Goal: Task Accomplishment & Management: Manage account settings

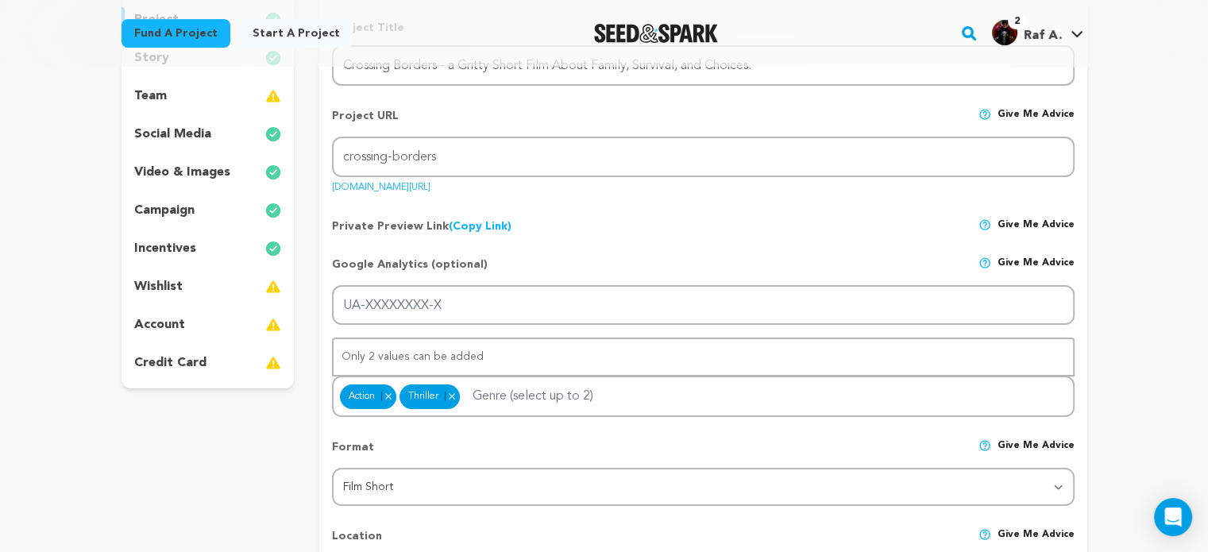
scroll to position [238, 0]
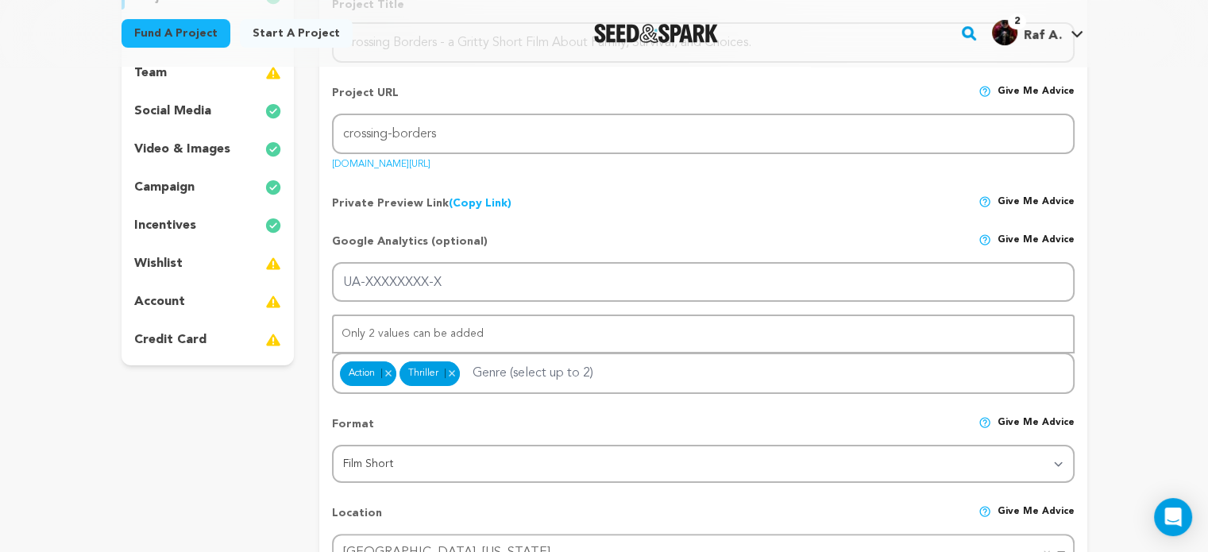
click at [173, 220] on p "incentives" at bounding box center [165, 225] width 62 height 19
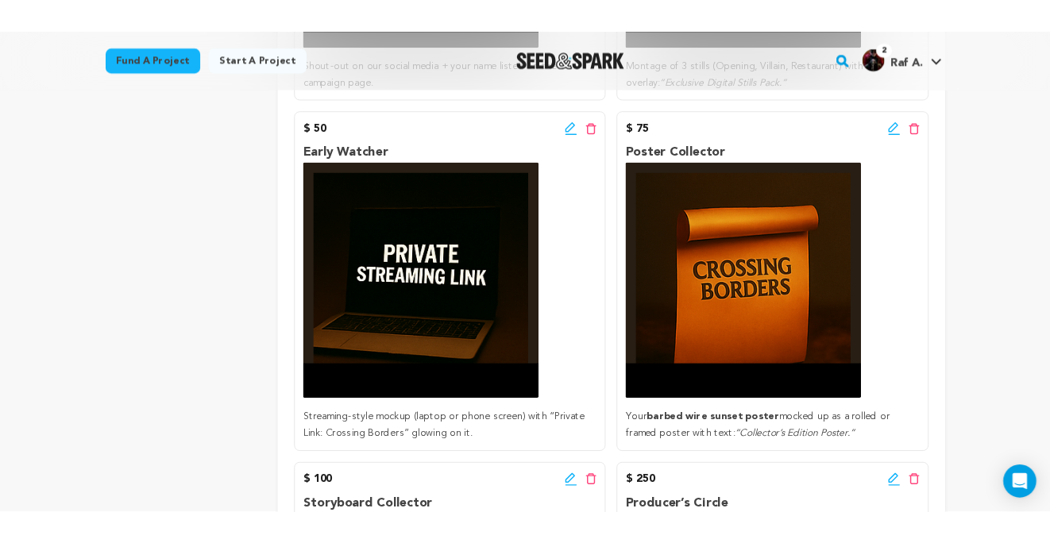
scroll to position [159, 0]
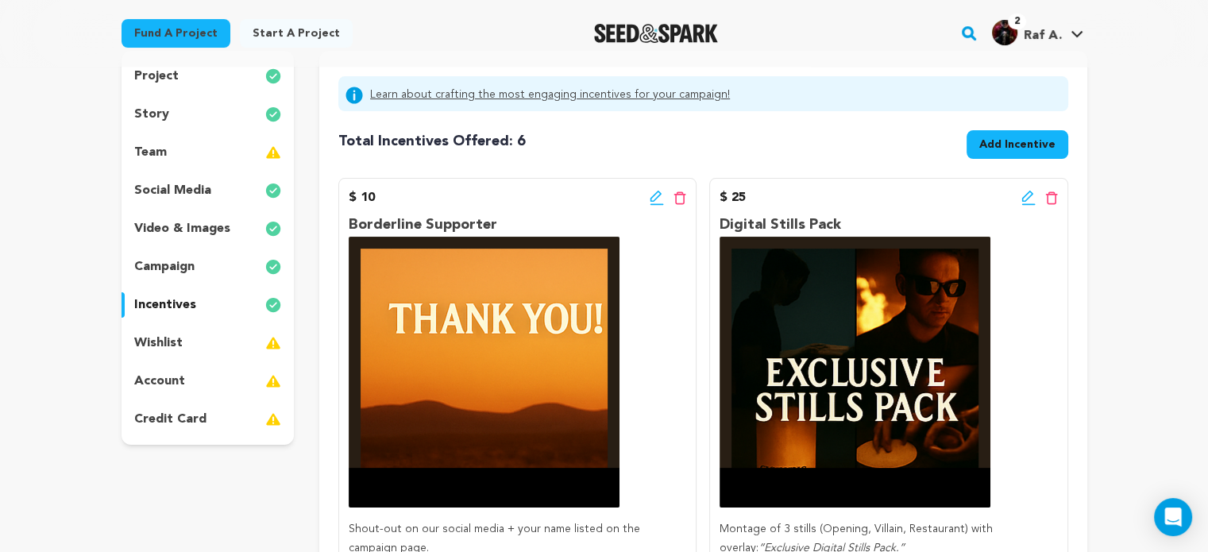
click at [1004, 145] on span "Add Incentive" at bounding box center [1017, 145] width 76 height 16
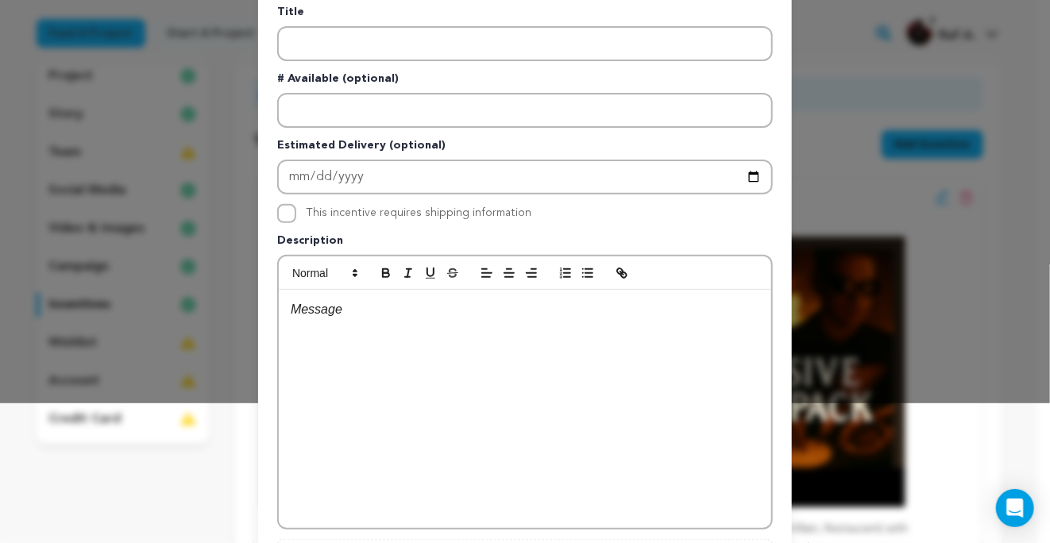
scroll to position [305, 0]
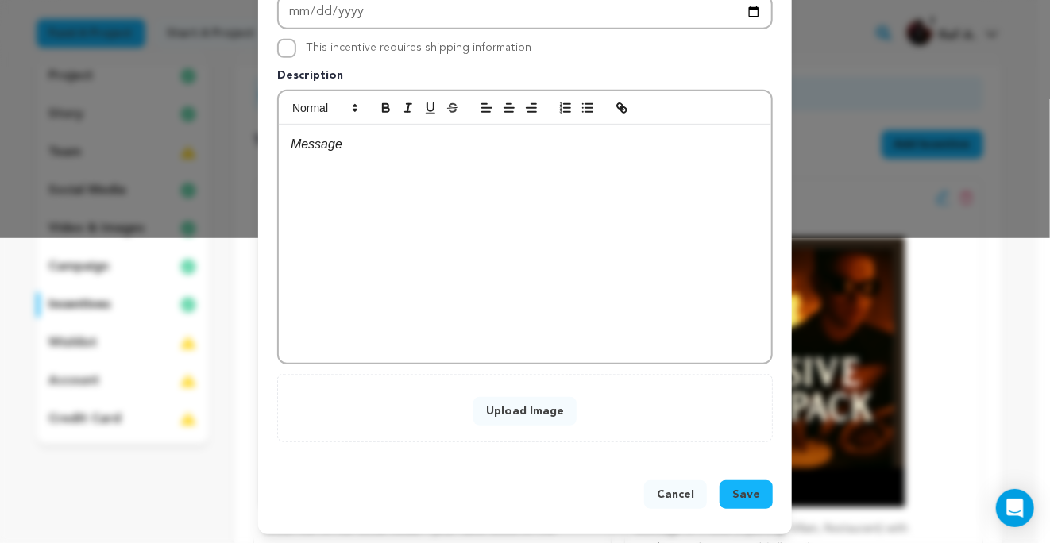
click at [525, 218] on div at bounding box center [525, 244] width 492 height 238
click at [511, 233] on div at bounding box center [525, 244] width 492 height 238
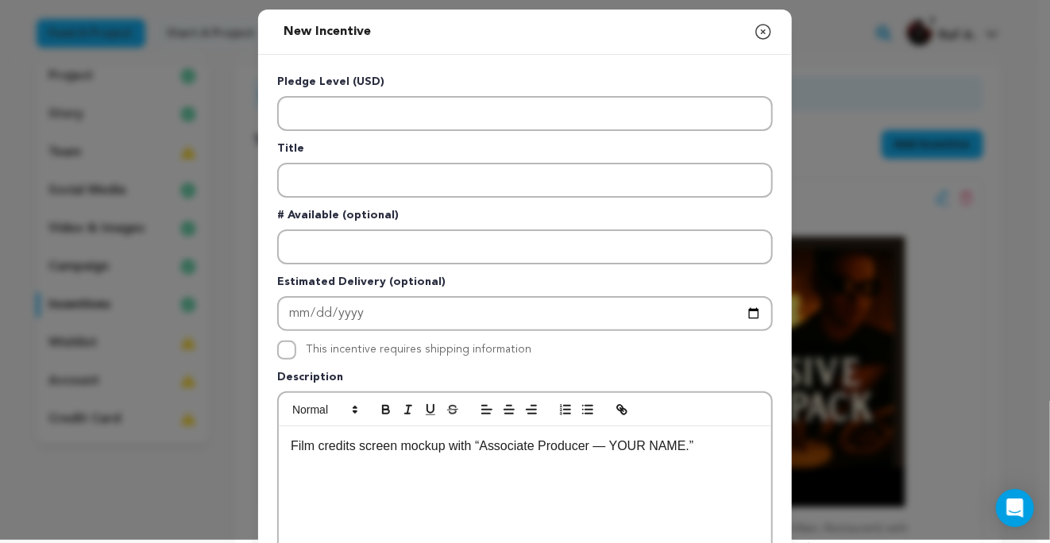
scroll to position [0, 0]
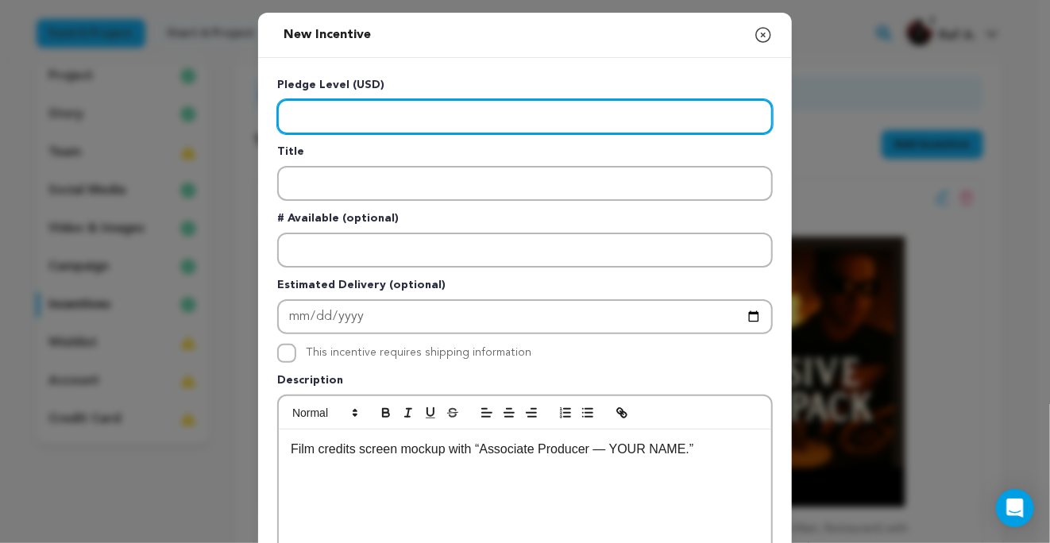
click at [361, 117] on input "Enter level" at bounding box center [524, 116] width 495 height 35
type input "1000"
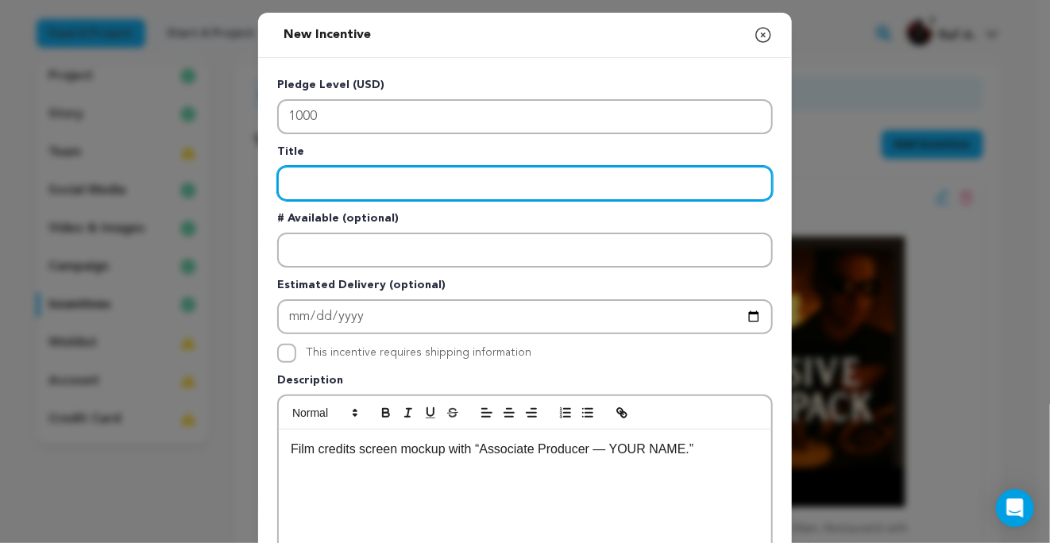
click at [374, 178] on input "Enter title" at bounding box center [524, 183] width 495 height 35
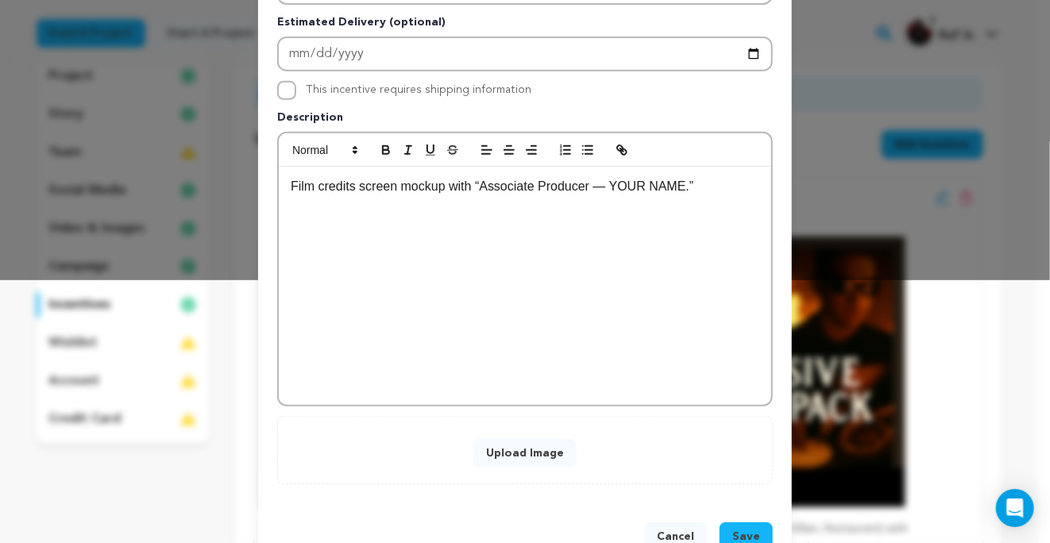
scroll to position [305, 0]
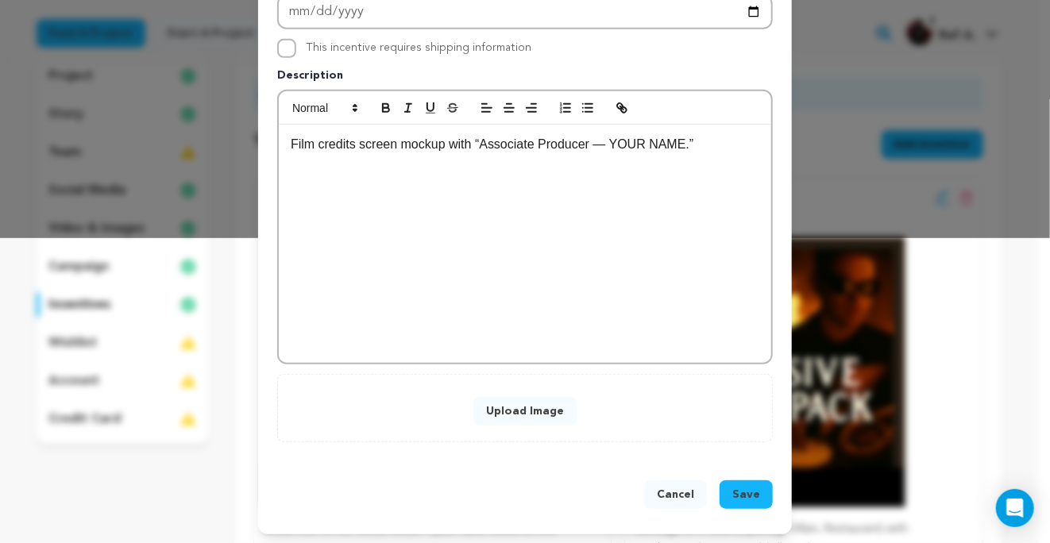
type input "Associate Producer"
click at [511, 410] on button "Upload Image" at bounding box center [524, 411] width 103 height 29
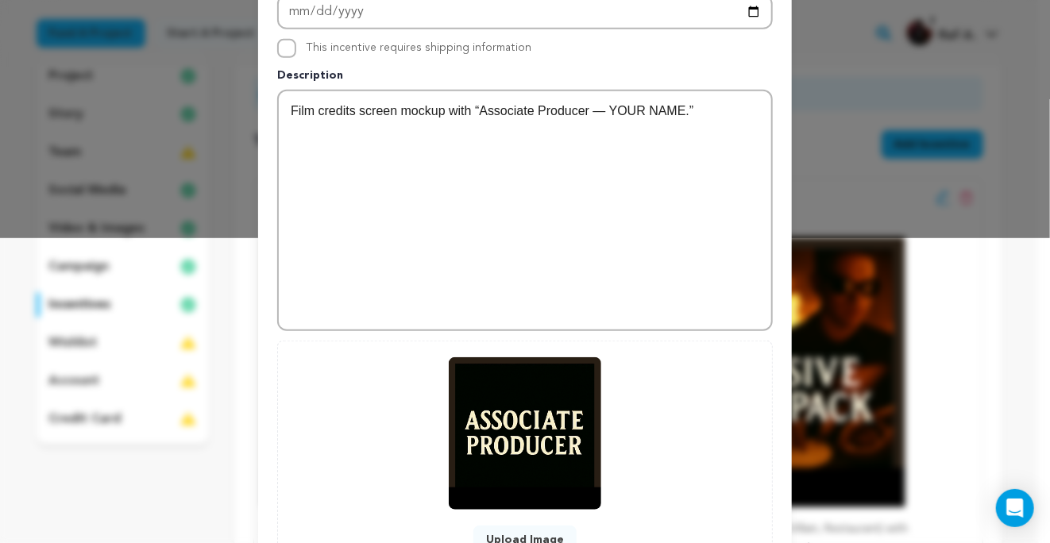
scroll to position [434, 0]
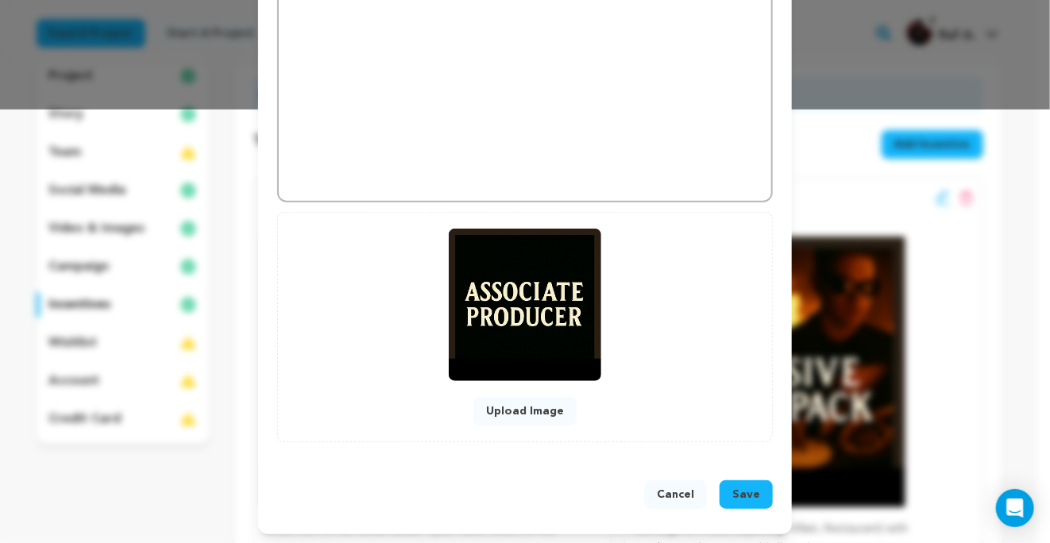
click at [738, 488] on span "Save" at bounding box center [746, 495] width 28 height 16
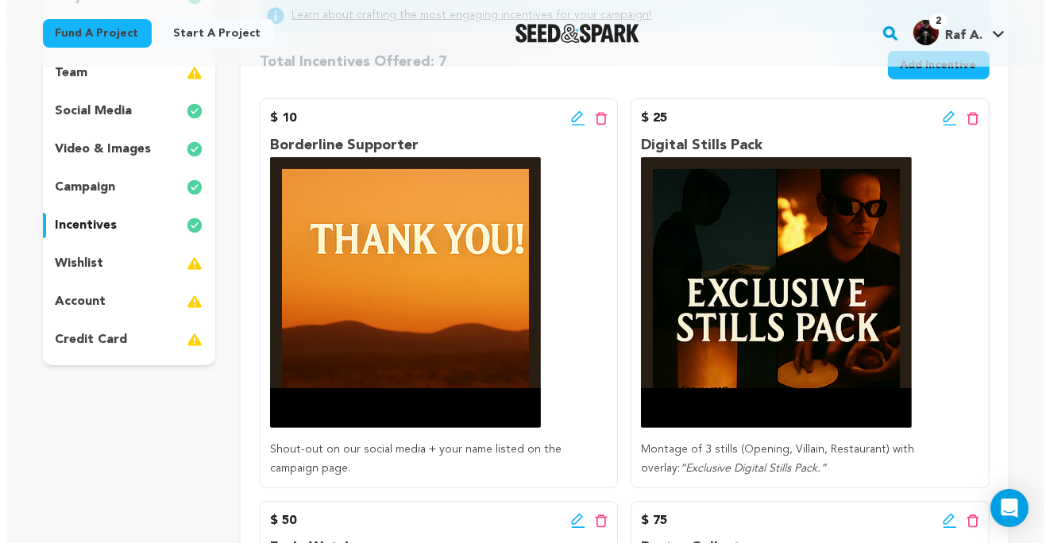
scroll to position [159, 0]
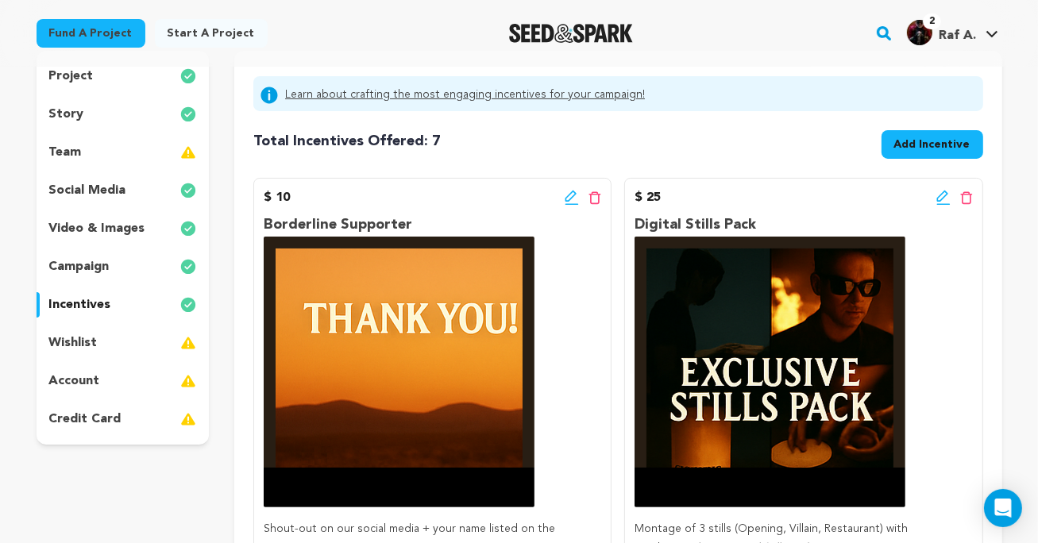
click at [898, 134] on button "Add Incentive" at bounding box center [932, 144] width 102 height 29
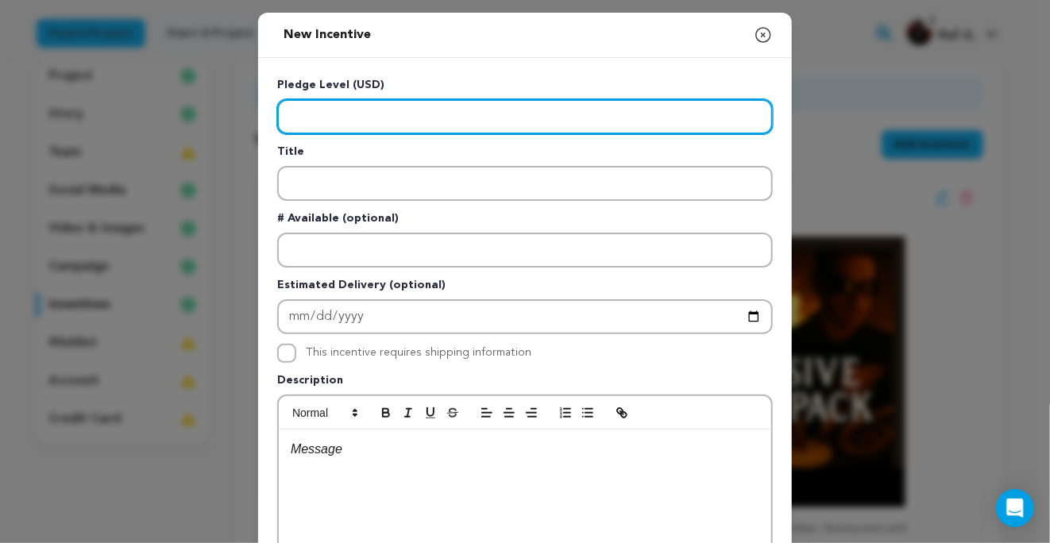
click at [391, 106] on input "Enter level" at bounding box center [524, 116] width 495 height 35
type input "500"
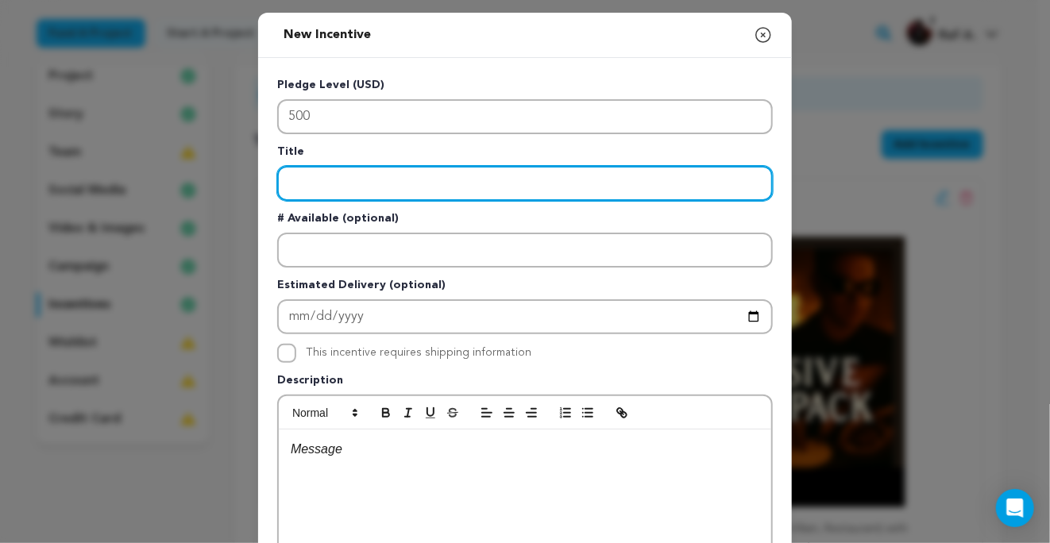
click at [376, 193] on input "Enter title" at bounding box center [524, 183] width 495 height 35
type input "Set Artifact"
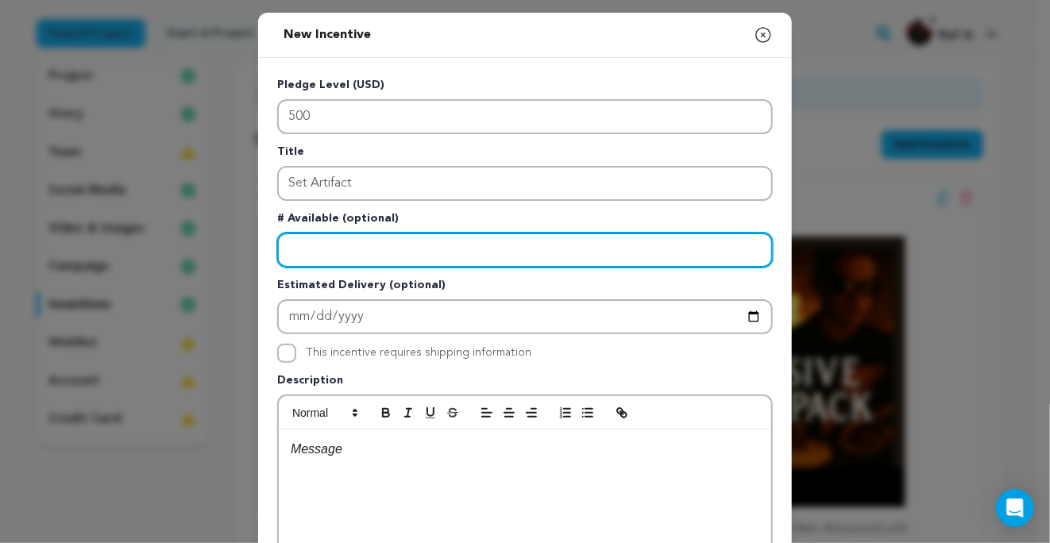
click at [667, 244] on input "Enter number available" at bounding box center [524, 250] width 495 height 35
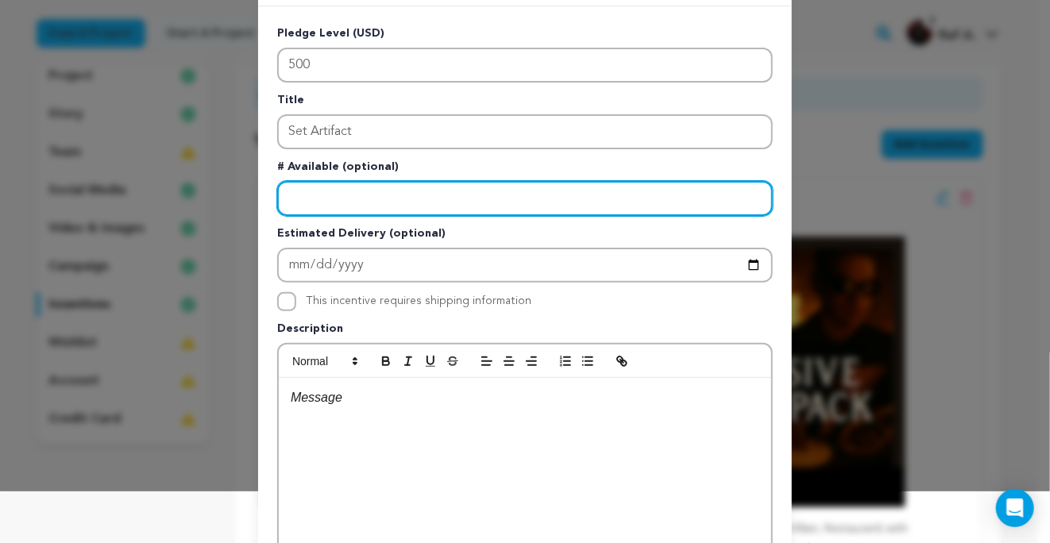
scroll to position [79, 0]
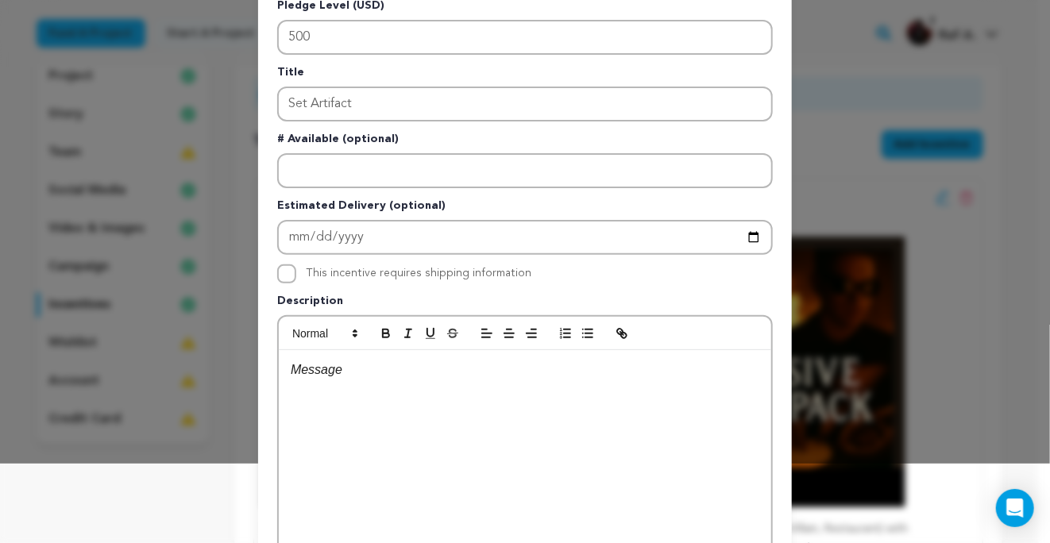
click at [320, 378] on div at bounding box center [525, 469] width 492 height 238
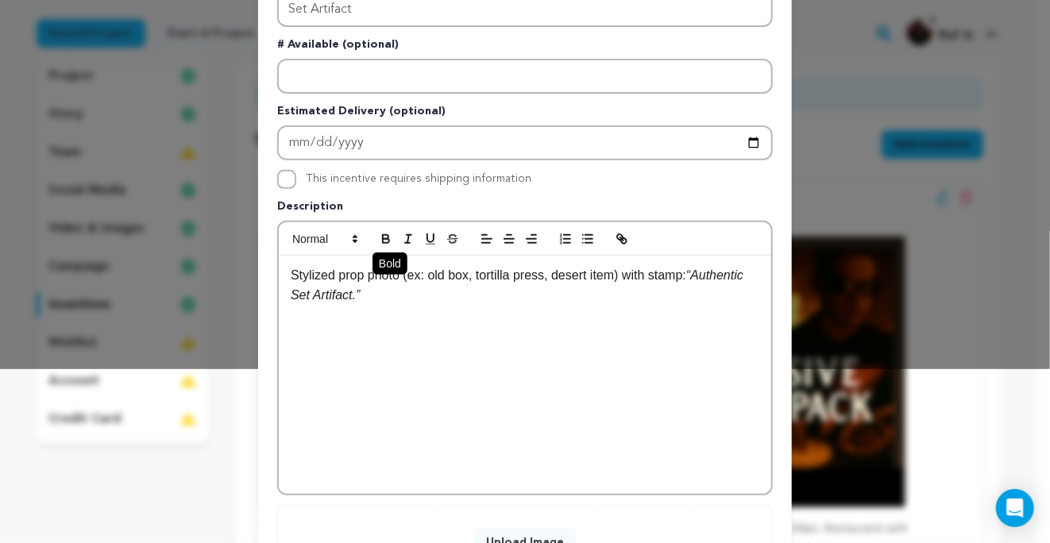
scroll to position [305, 0]
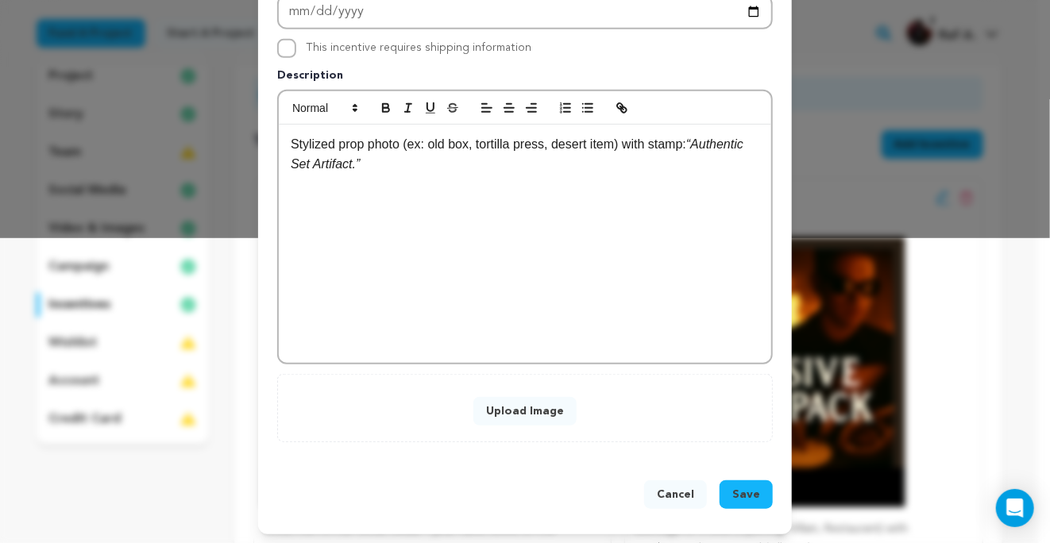
click at [516, 409] on button "Upload Image" at bounding box center [524, 411] width 103 height 29
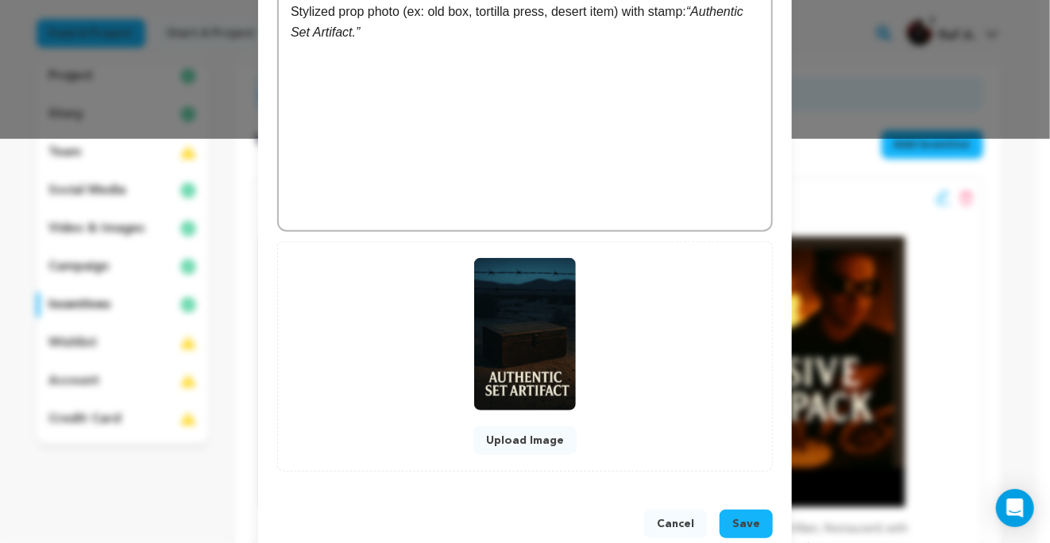
scroll to position [434, 0]
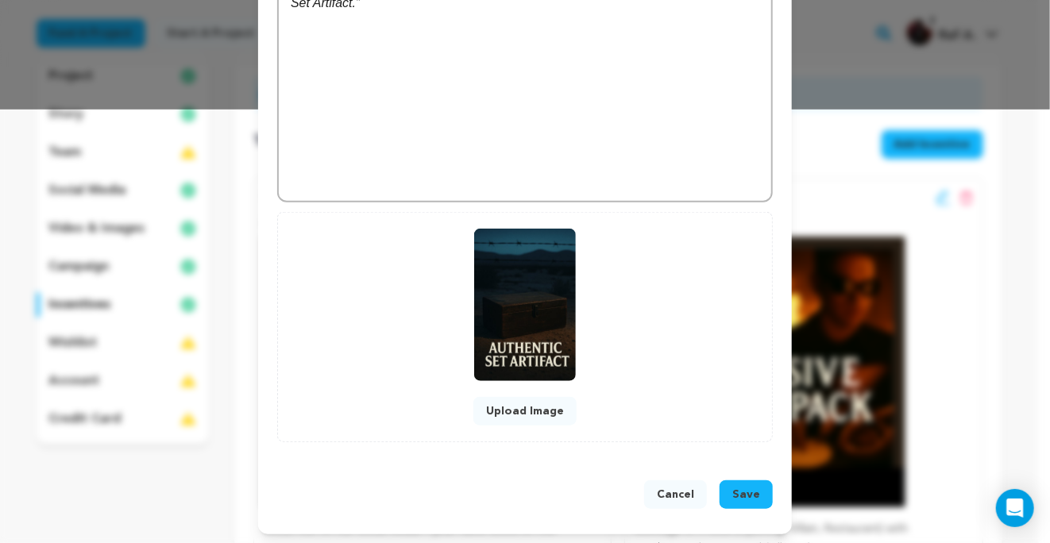
click at [738, 491] on span "Save" at bounding box center [746, 495] width 28 height 16
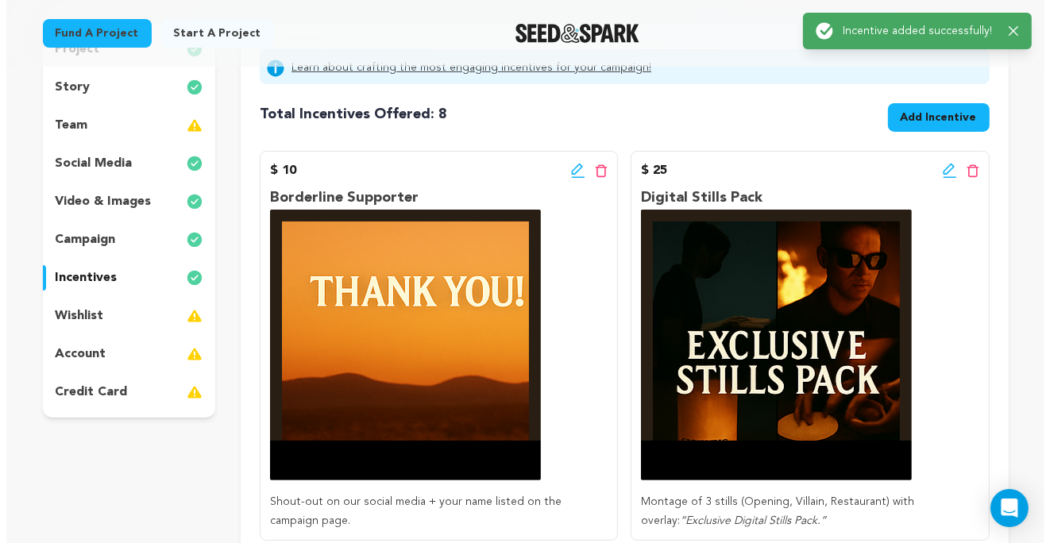
scroll to position [159, 0]
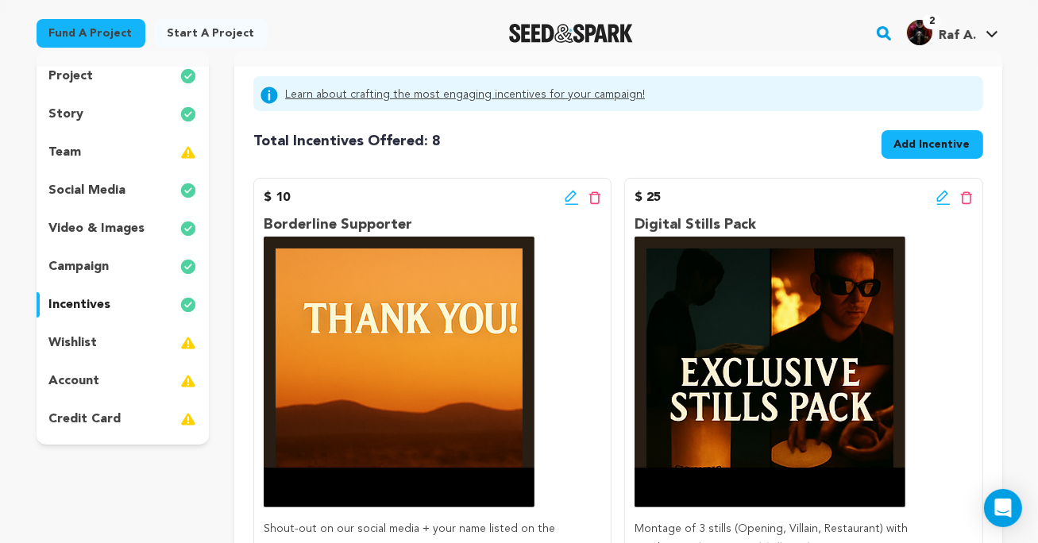
click at [906, 137] on span "Add Incentive" at bounding box center [932, 145] width 76 height 16
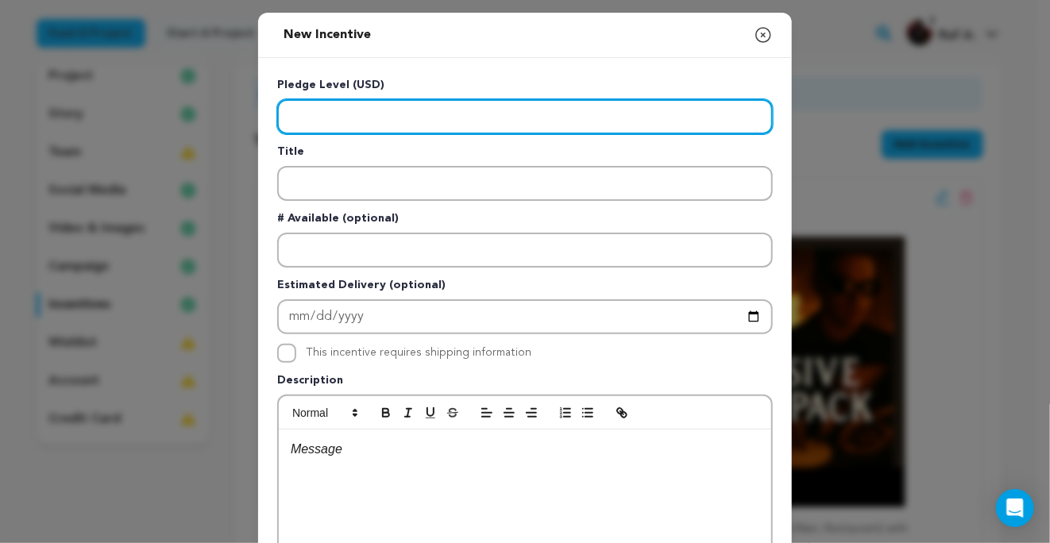
click at [365, 120] on input "Enter level" at bounding box center [524, 116] width 495 height 35
type input "2500"
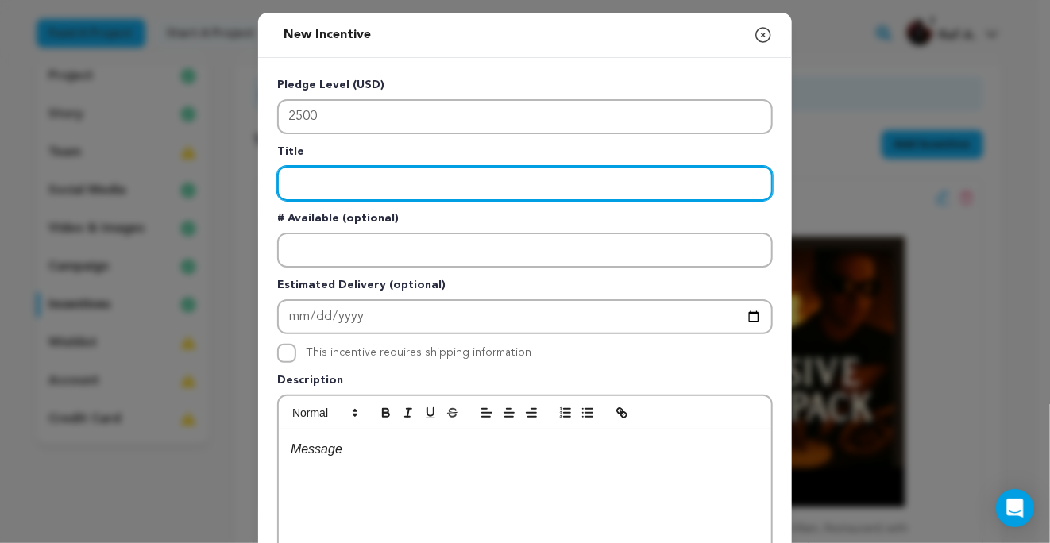
click at [326, 187] on input "Enter title" at bounding box center [524, 183] width 495 height 35
type input "e"
type input "Executive Producer"
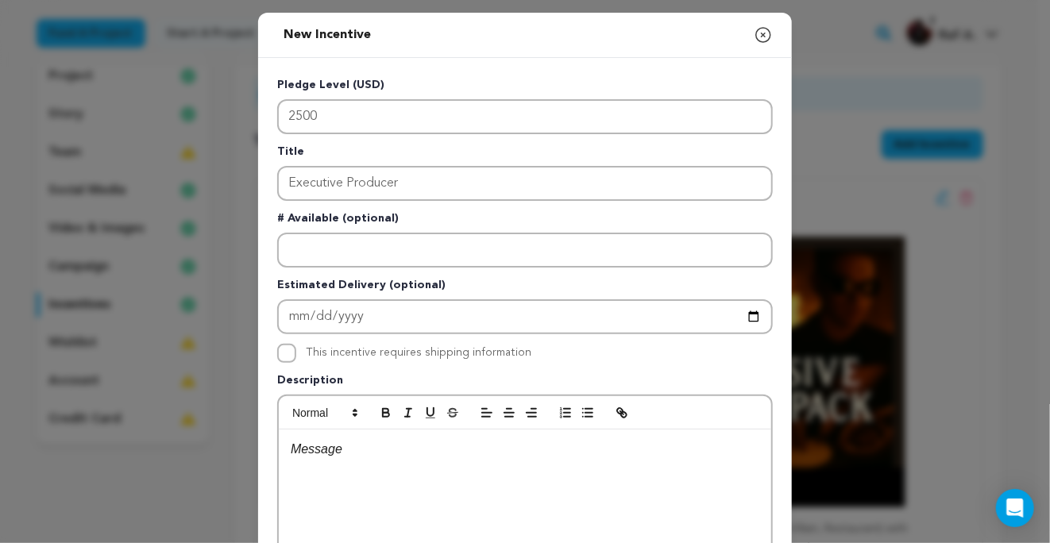
click at [614, 456] on p at bounding box center [525, 449] width 468 height 21
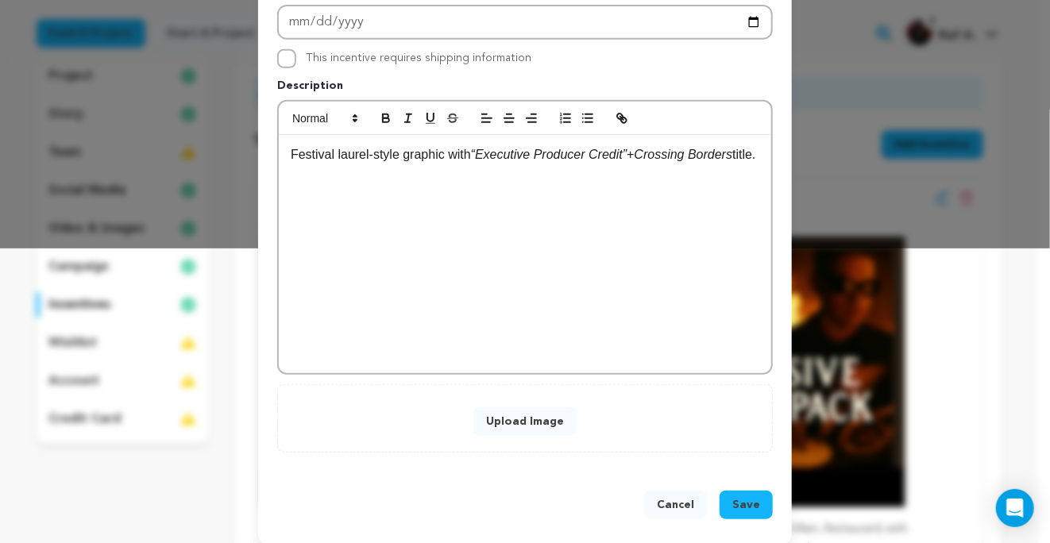
scroll to position [305, 0]
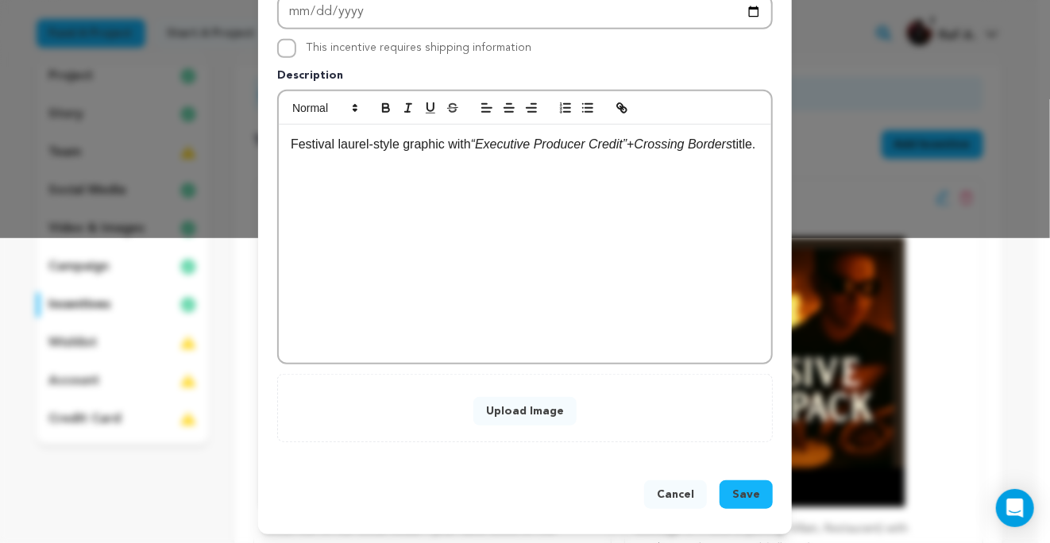
click at [516, 411] on button "Upload Image" at bounding box center [524, 411] width 103 height 29
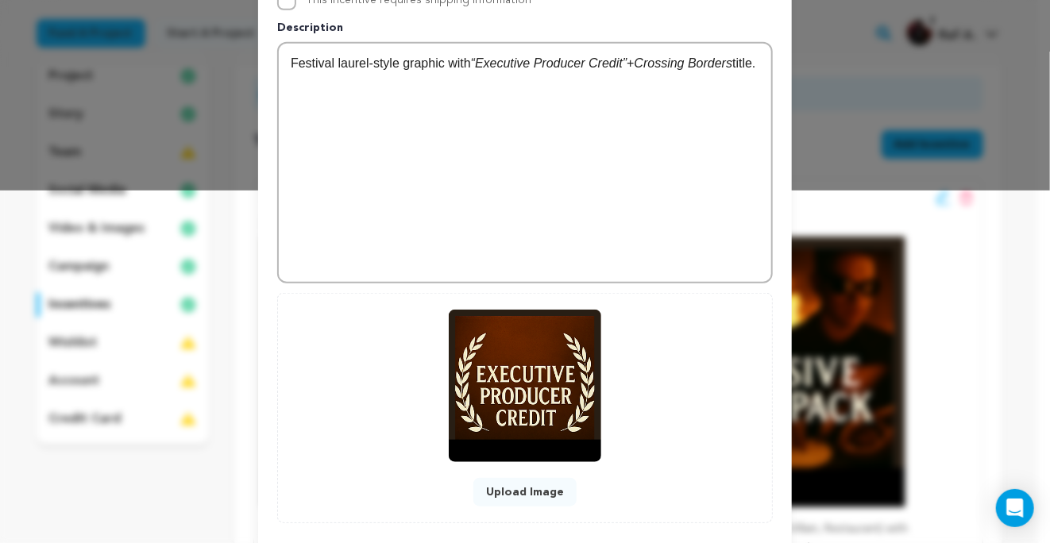
scroll to position [434, 0]
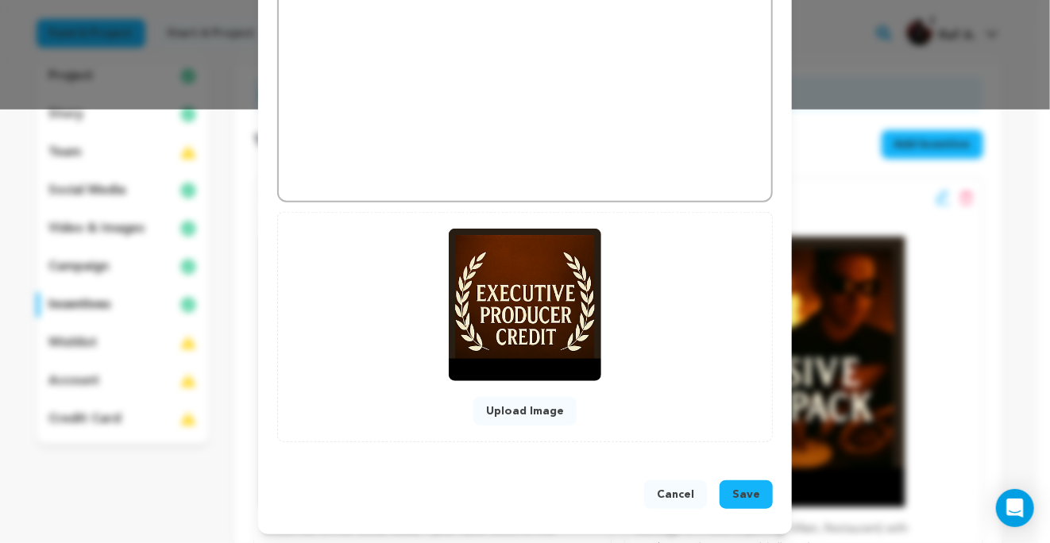
click at [743, 488] on span "Save" at bounding box center [746, 495] width 28 height 16
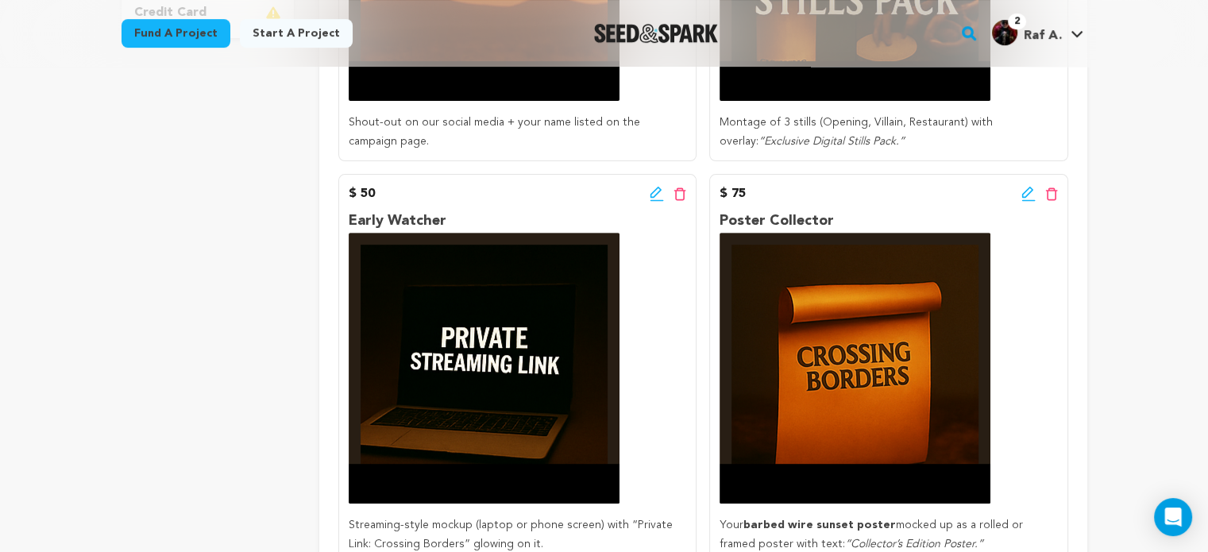
scroll to position [238, 0]
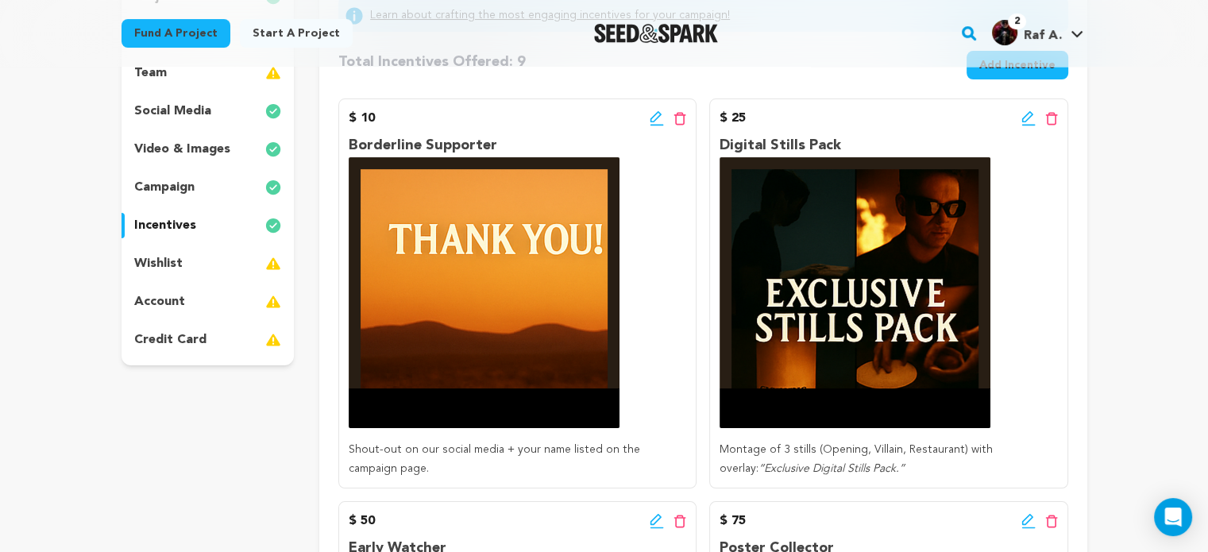
click at [164, 303] on p "account" at bounding box center [159, 301] width 51 height 19
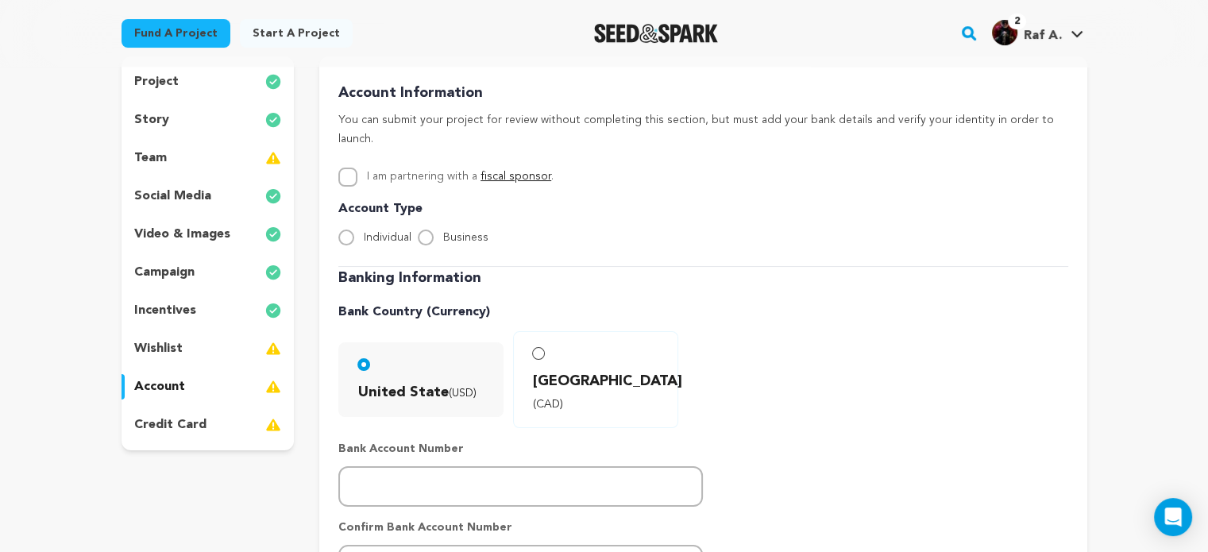
scroll to position [397, 0]
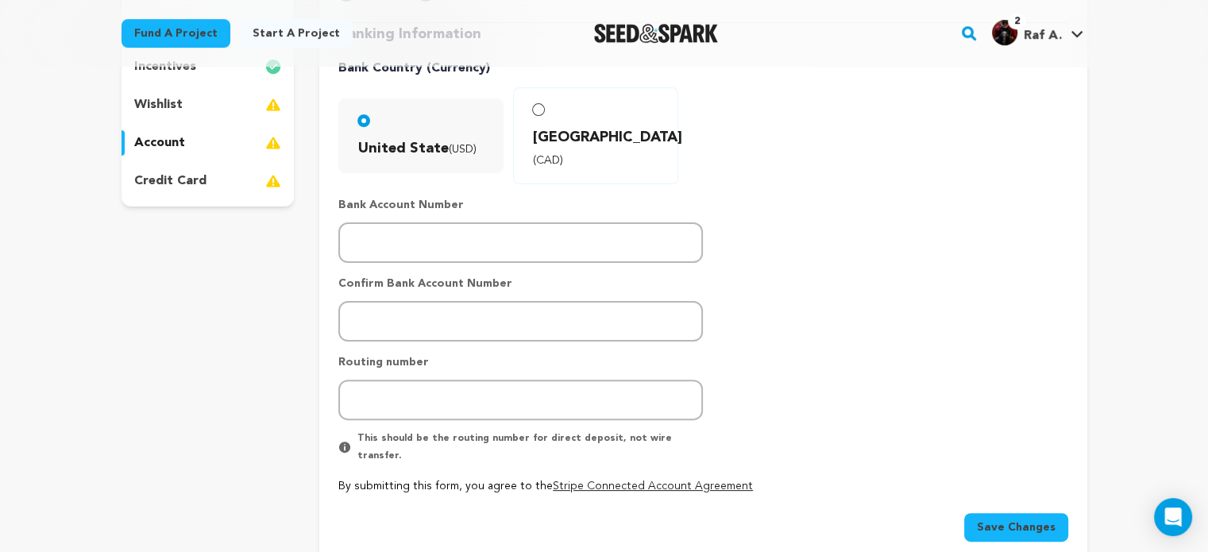
click at [1011, 513] on button "Save Changes" at bounding box center [1016, 527] width 104 height 29
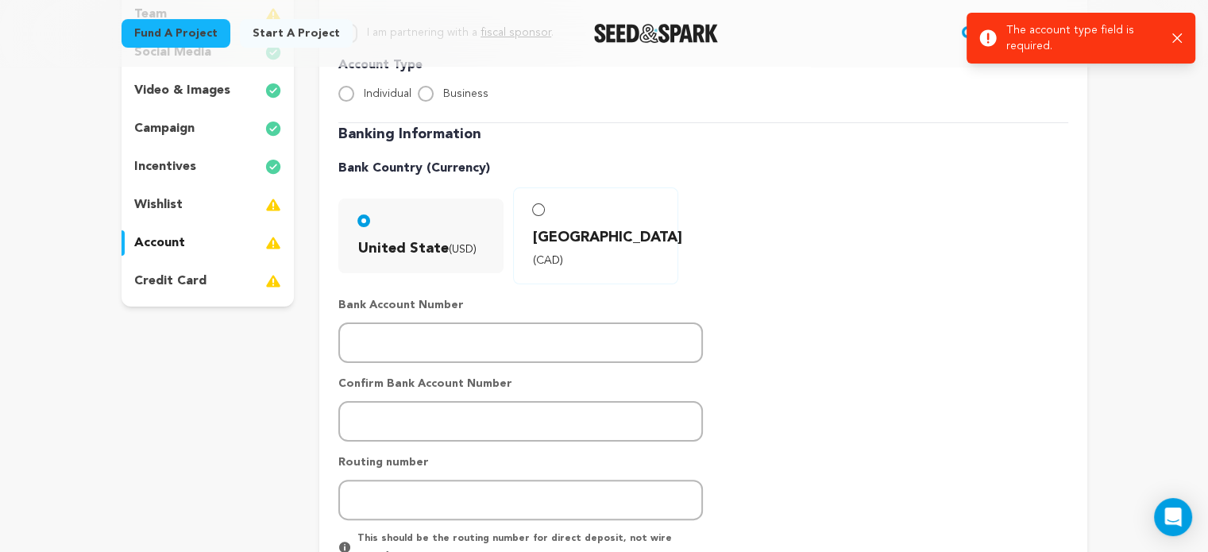
scroll to position [79, 0]
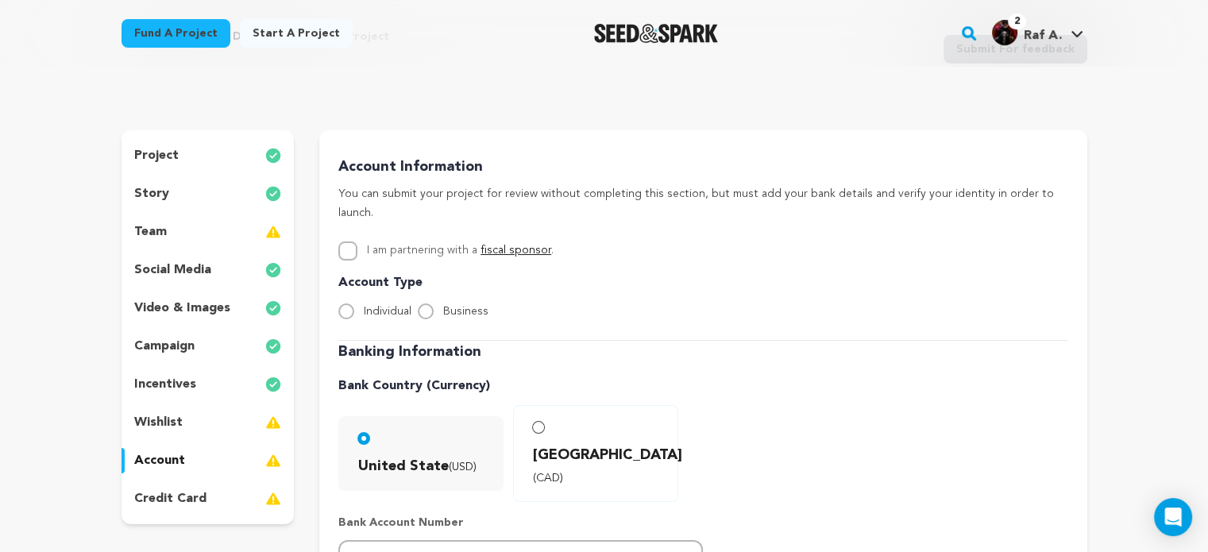
click at [149, 158] on p "project" at bounding box center [156, 155] width 44 height 19
